Goal: Check status: Check status

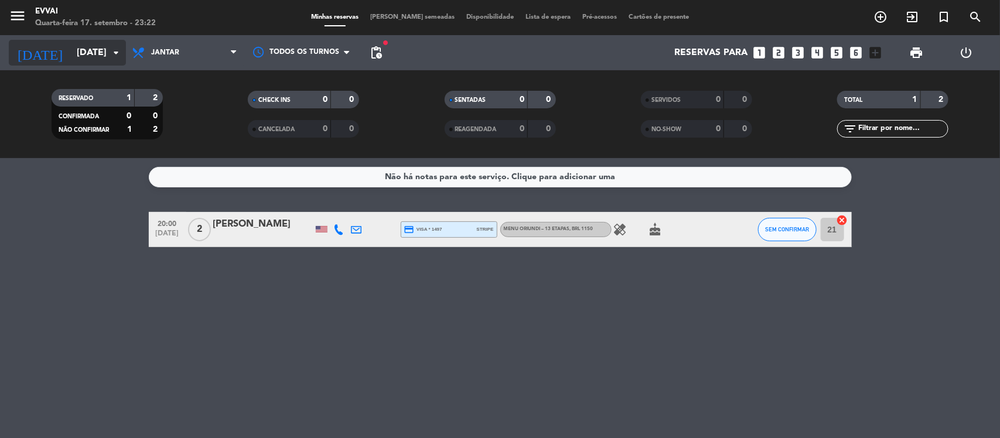
click at [114, 53] on icon "arrow_drop_down" at bounding box center [116, 53] width 14 height 14
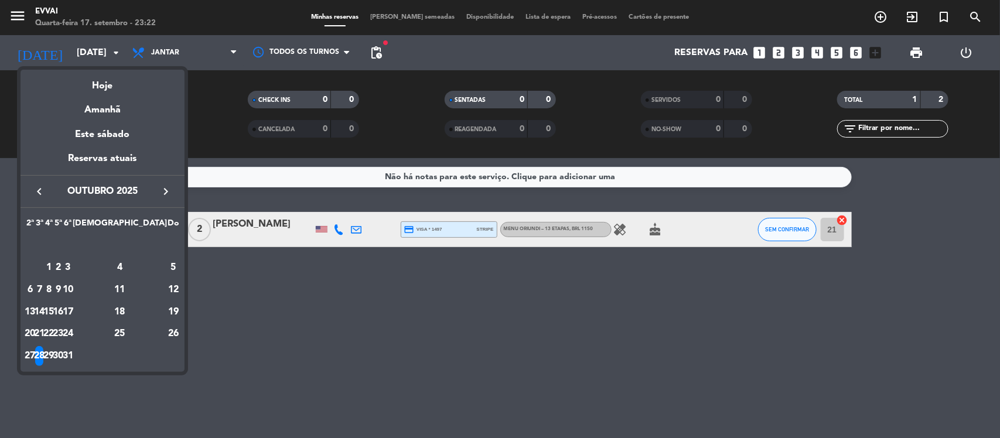
click at [39, 195] on icon "keyboard_arrow_left" at bounding box center [39, 191] width 14 height 14
click at [63, 310] on div "18" at bounding box center [58, 312] width 9 height 20
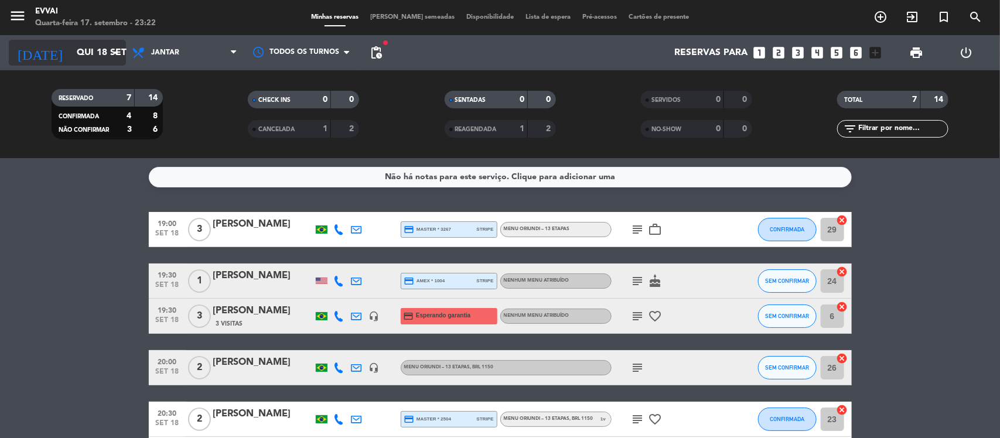
click at [101, 50] on input "Qui 18 set" at bounding box center [133, 53] width 124 height 23
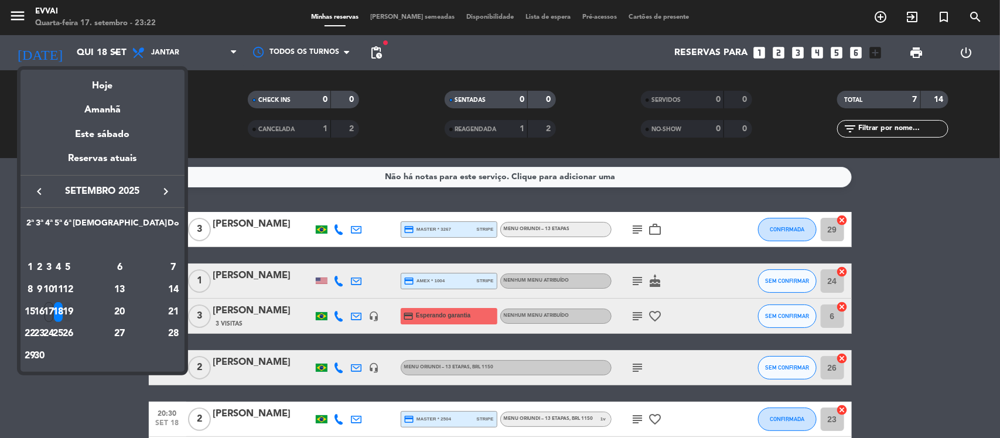
click at [72, 310] on div "19" at bounding box center [67, 312] width 9 height 20
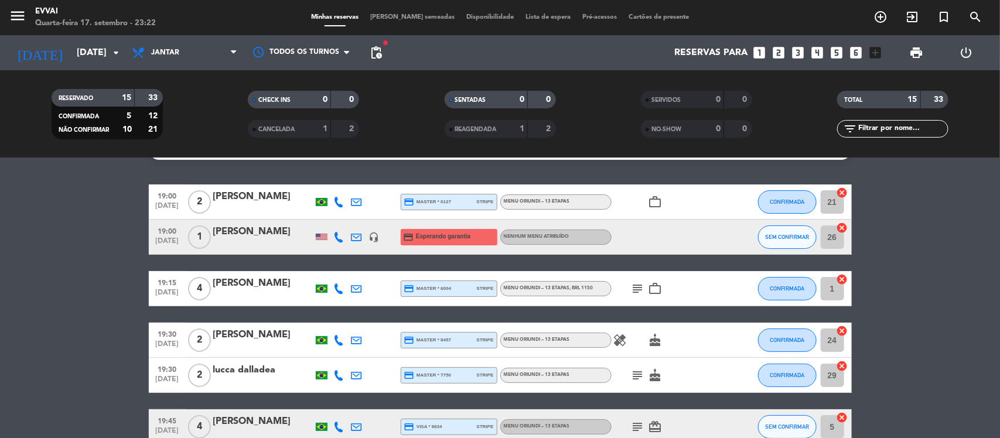
scroll to position [29, 0]
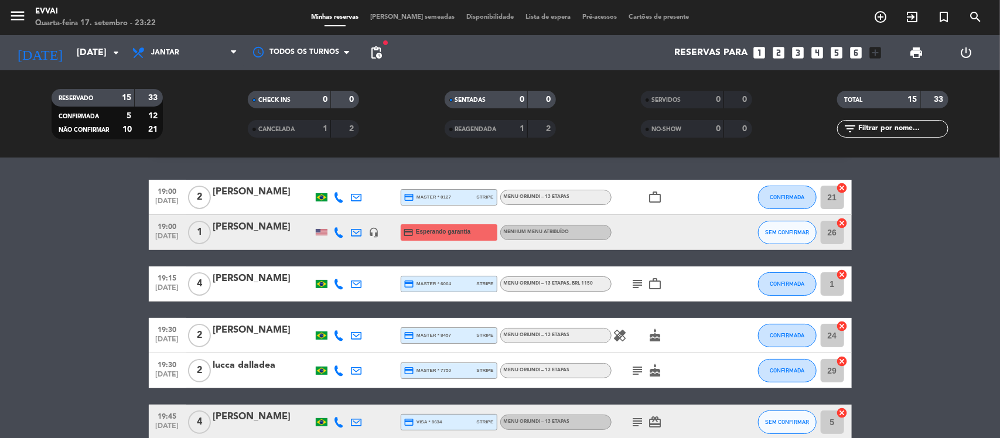
scroll to position [0, 0]
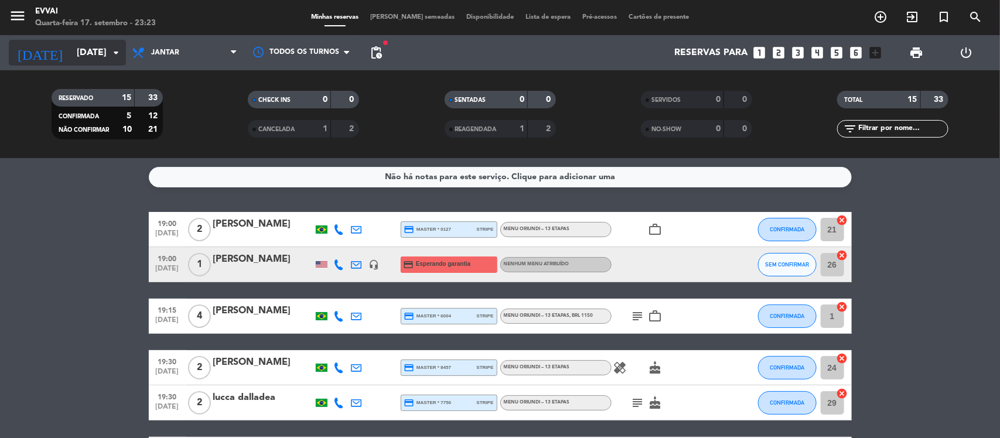
click at [112, 46] on icon "arrow_drop_down" at bounding box center [116, 53] width 14 height 14
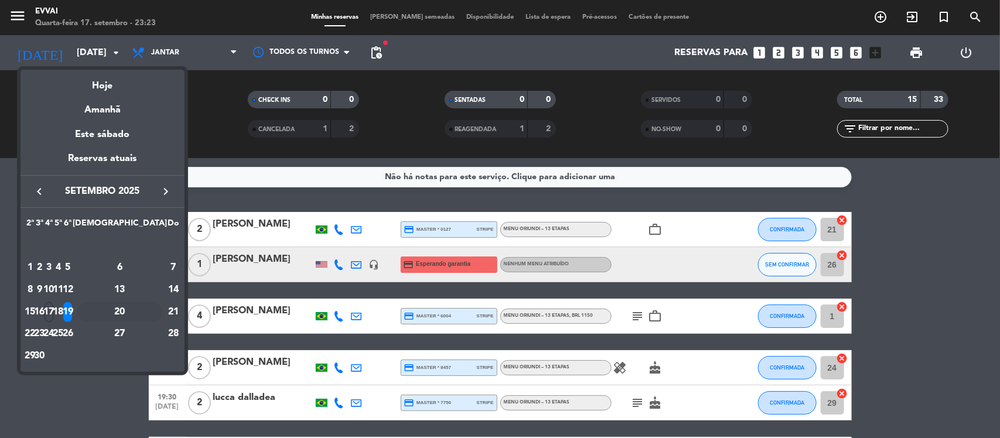
click at [151, 309] on div "20" at bounding box center [119, 312] width 85 height 20
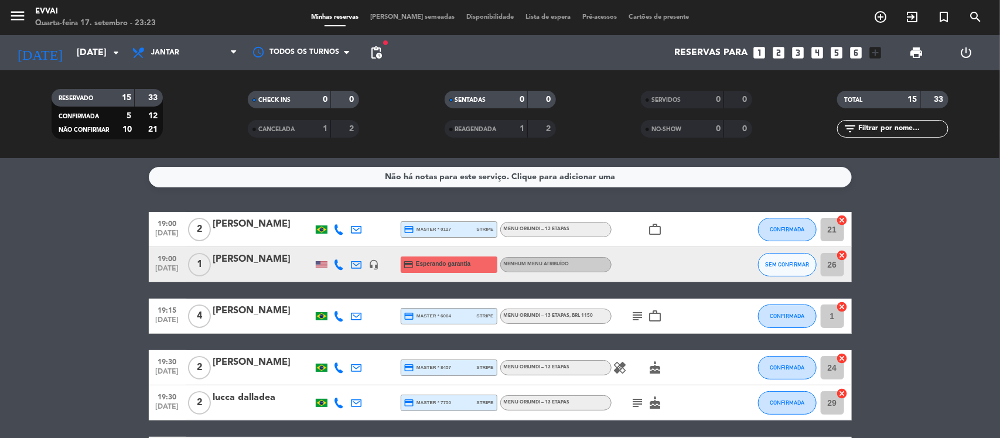
type input "Sáb 20 set"
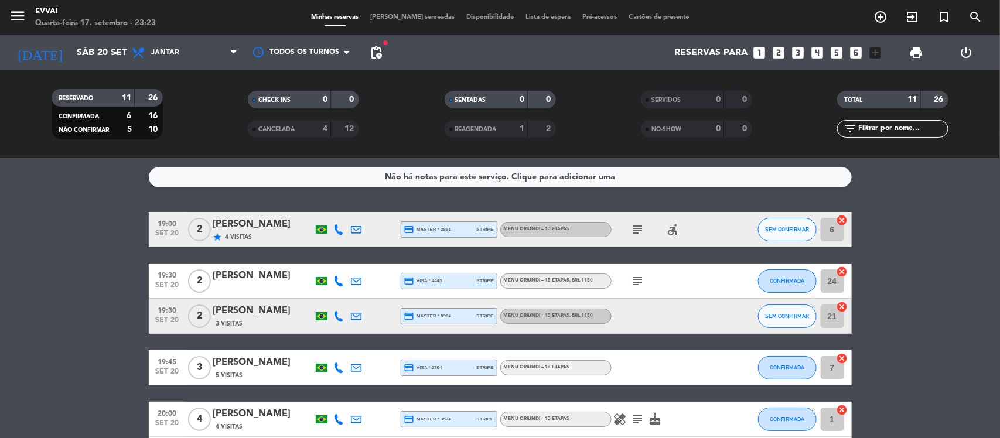
click at [113, 279] on bookings-row "19:00 [DATE] 2 [PERSON_NAME] star 4 Visitas credit_card master * 2891 stripe Me…" at bounding box center [500, 446] width 1000 height 468
